Goal: Information Seeking & Learning: Learn about a topic

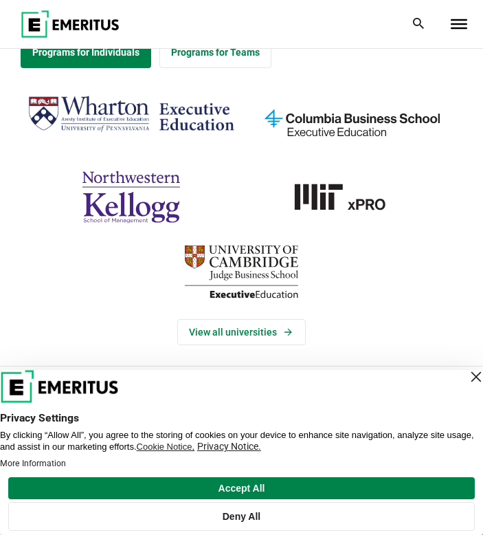
scroll to position [120, 0]
click at [467, 378] on div "Close Layer" at bounding box center [476, 376] width 19 height 19
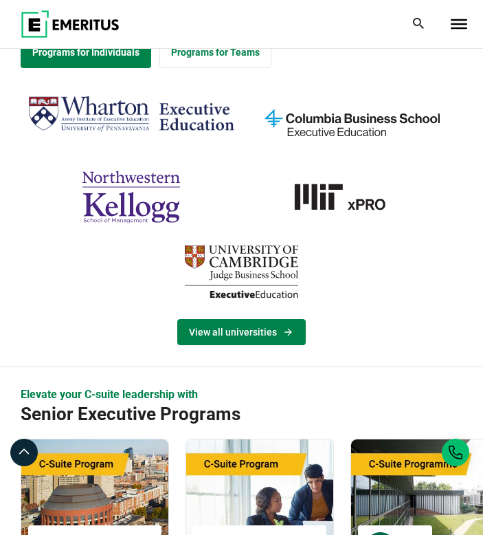
click at [285, 331] on icon "View Universities" at bounding box center [289, 332] width 12 height 11
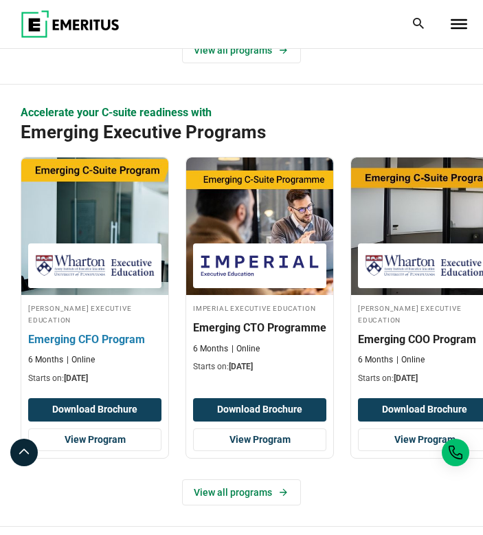
scroll to position [862, 0]
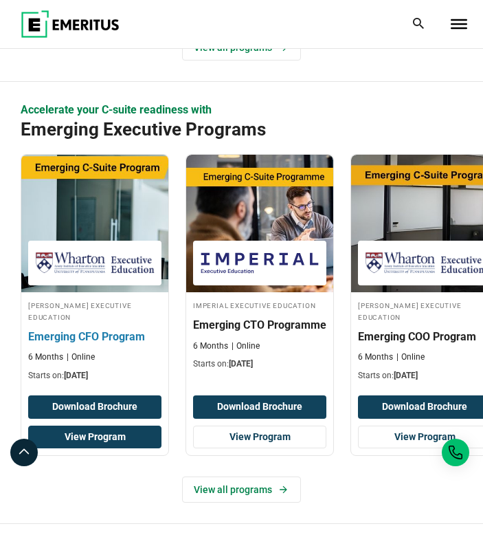
click at [100, 426] on link "View Program" at bounding box center [94, 437] width 133 height 23
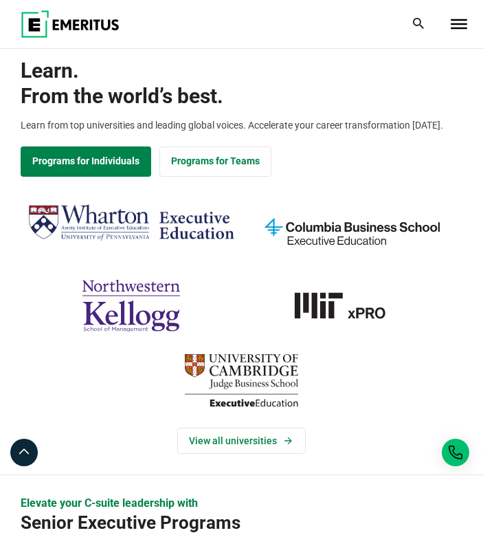
scroll to position [0, 0]
